Goal: Task Accomplishment & Management: Use online tool/utility

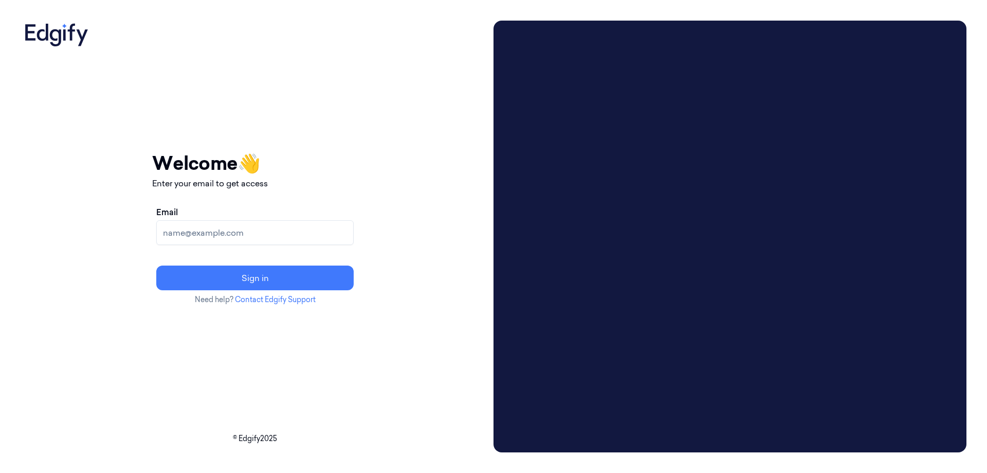
click at [281, 232] on input "Email" at bounding box center [254, 232] width 197 height 25
click at [156, 265] on button "Sign in" at bounding box center [254, 277] width 197 height 25
click at [219, 234] on input "heldesk" at bounding box center [254, 232] width 197 height 25
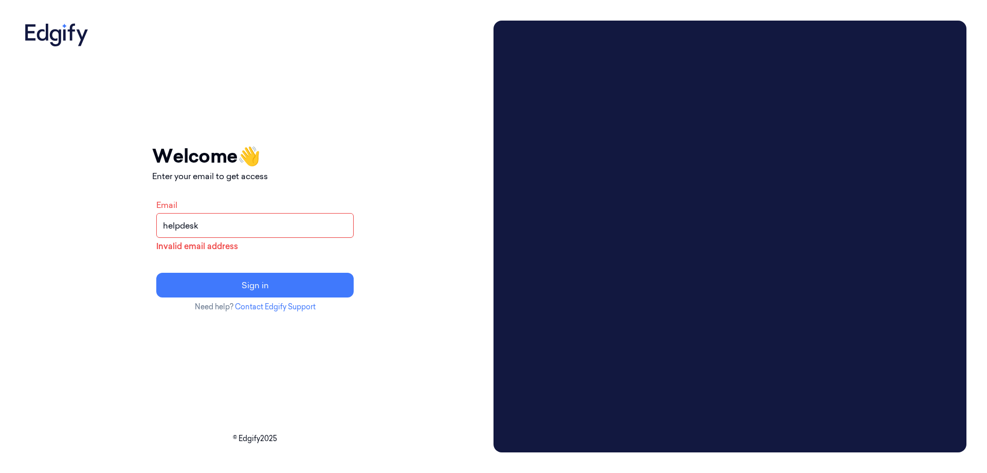
type input "helpdesk"
click at [249, 269] on div "Email helpdesk Invalid email address Sign in" at bounding box center [255, 247] width 206 height 107
click at [241, 289] on button "Sign in" at bounding box center [254, 285] width 197 height 25
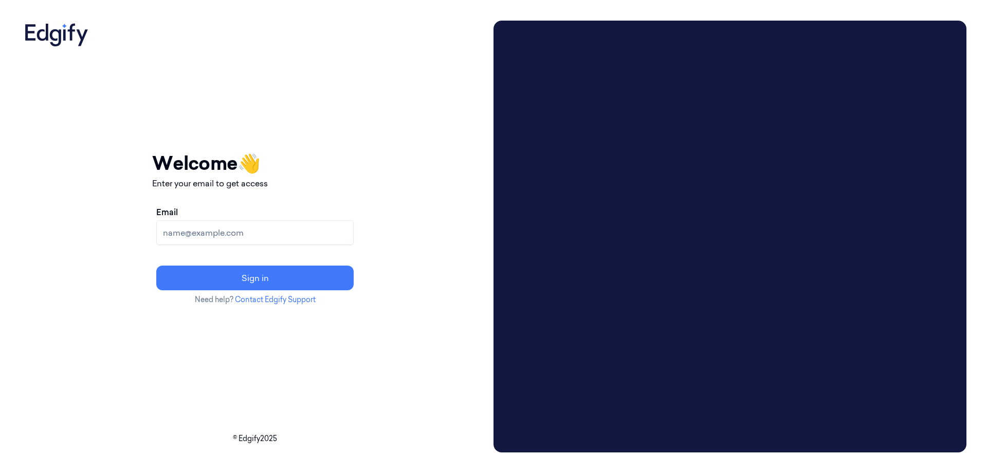
click at [244, 238] on input "Email" at bounding box center [254, 232] width 197 height 25
type input "[EMAIL_ADDRESS][DOMAIN_NAME]"
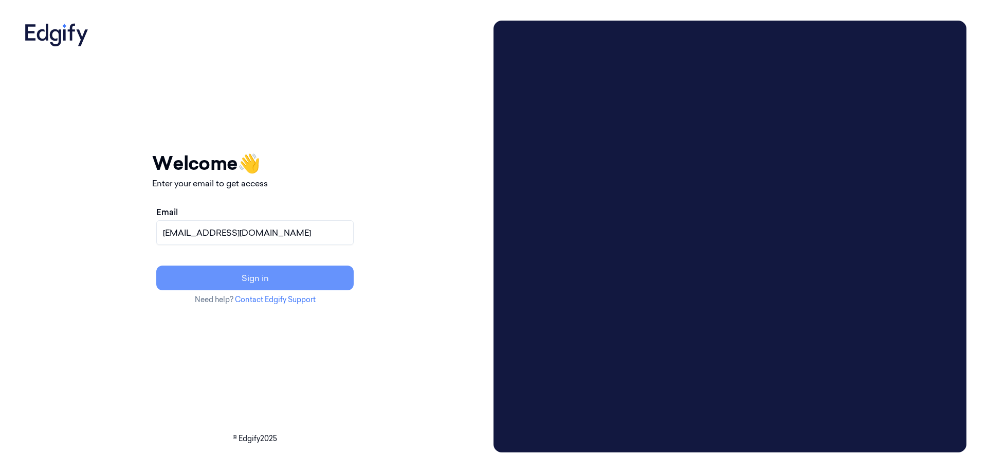
click at [269, 276] on button "Sign in" at bounding box center [254, 277] width 197 height 25
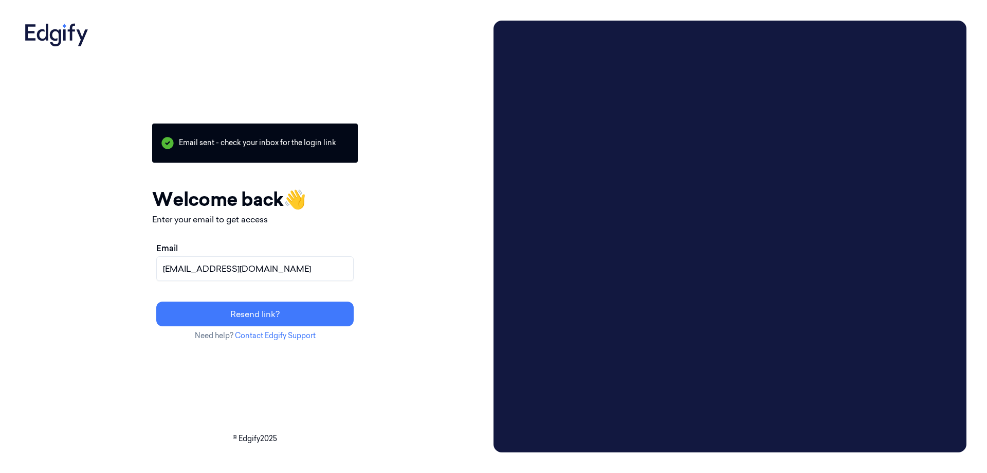
click at [412, 291] on div "Your session expired - please log in again Email sent - check your inbox for th…" at bounding box center [255, 236] width 469 height 431
drag, startPoint x: 289, startPoint y: 272, endPoint x: 199, endPoint y: 280, distance: 90.3
click at [199, 280] on div "Email [EMAIL_ADDRESS][DOMAIN_NAME]" at bounding box center [254, 261] width 197 height 39
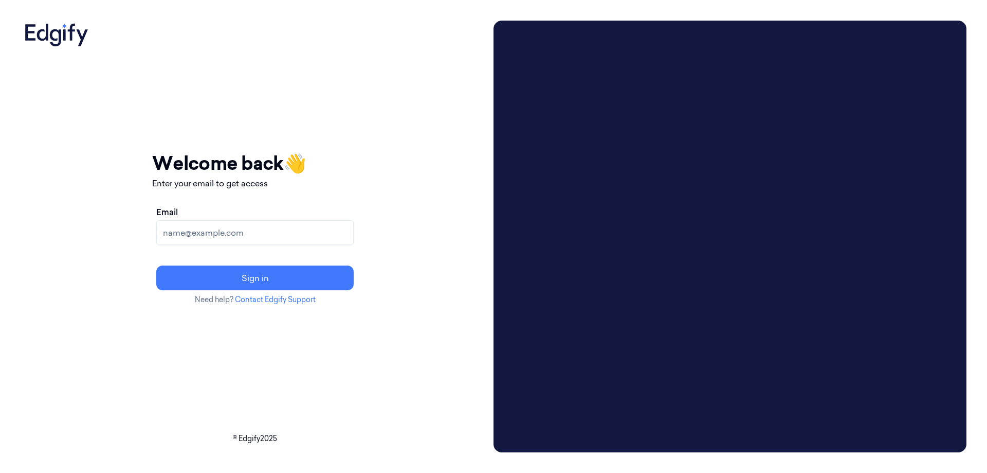
click at [287, 242] on input "Email" at bounding box center [254, 232] width 197 height 25
click at [224, 231] on input "[EMAIL_ADDRESS][DOMAIN_NAME]" at bounding box center [254, 232] width 197 height 25
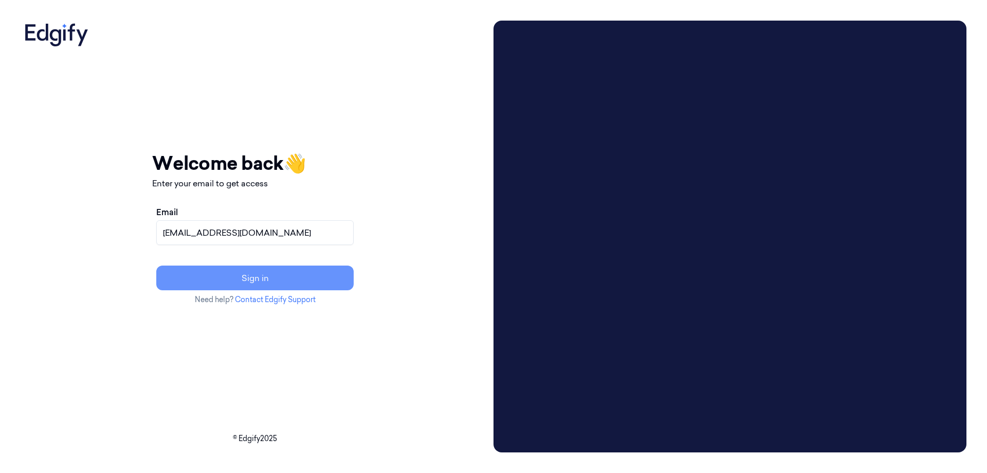
type input "[EMAIL_ADDRESS][DOMAIN_NAME]"
click at [244, 268] on button "Sign in" at bounding box center [254, 277] width 197 height 25
